Goal: Check status: Check status

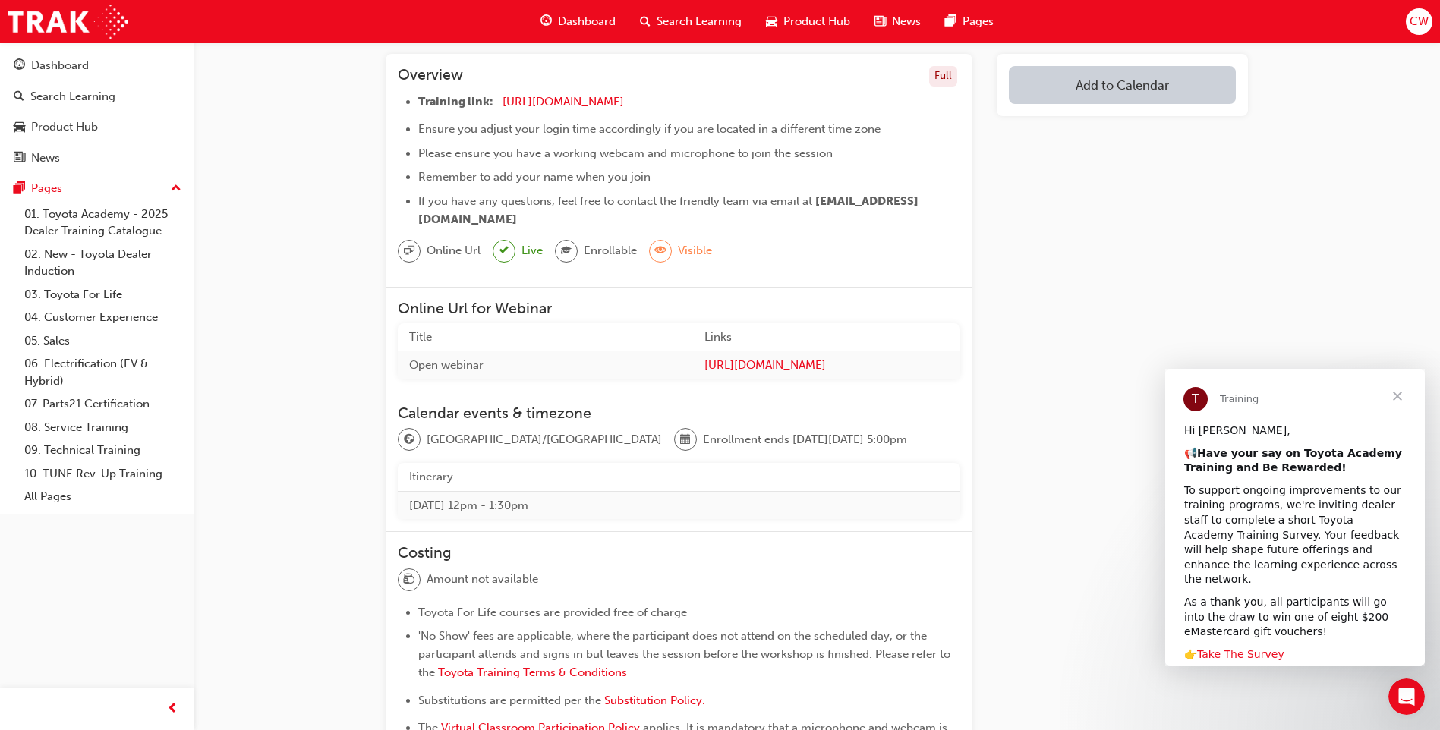
drag, startPoint x: 502, startPoint y: 509, endPoint x: 541, endPoint y: 509, distance: 38.7
click at [541, 509] on td "[DATE] 12pm - 1:30pm" at bounding box center [679, 505] width 563 height 28
drag, startPoint x: 541, startPoint y: 509, endPoint x: 756, endPoint y: 531, distance: 216.7
click at [742, 531] on div "Calendar events & timezone [GEOGRAPHIC_DATA]/[GEOGRAPHIC_DATA] Enrollment ends …" at bounding box center [679, 463] width 587 height 140
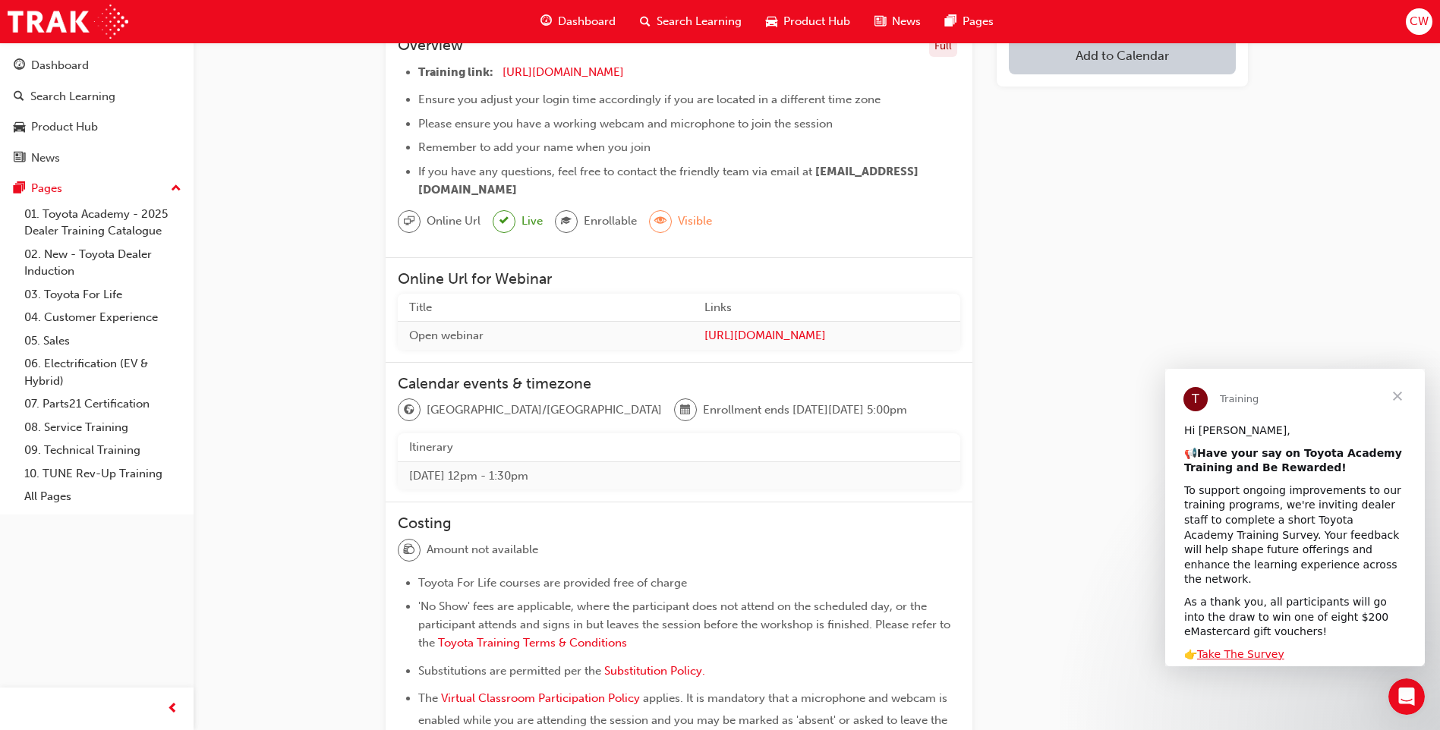
scroll to position [152, 0]
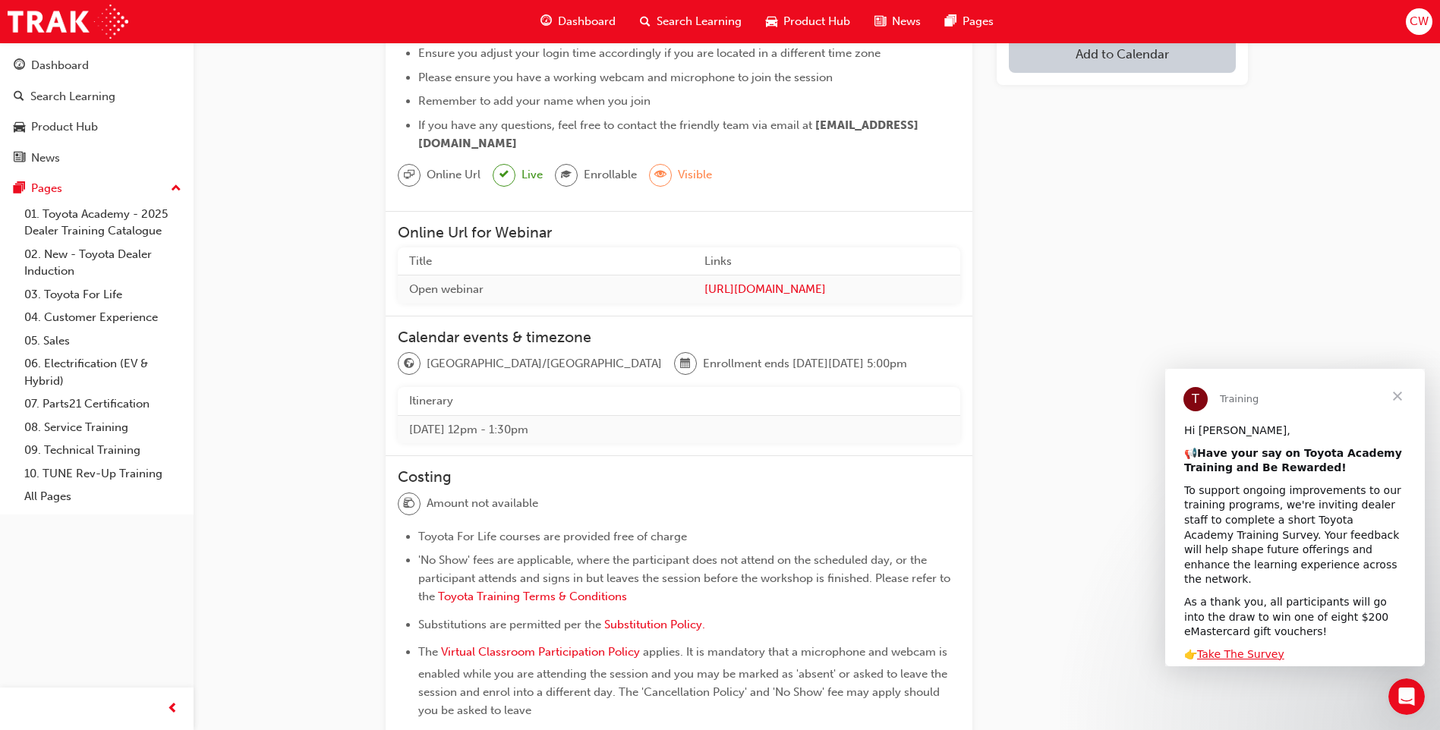
drag, startPoint x: 535, startPoint y: 430, endPoint x: 585, endPoint y: 430, distance: 50.9
click at [585, 430] on td "[DATE] 12pm - 1:30pm" at bounding box center [679, 429] width 563 height 28
click at [811, 423] on td "[DATE] 12pm - 1:30pm" at bounding box center [679, 429] width 563 height 28
click at [1399, 399] on span "Close" at bounding box center [1397, 396] width 55 height 55
